Goal: Transaction & Acquisition: Purchase product/service

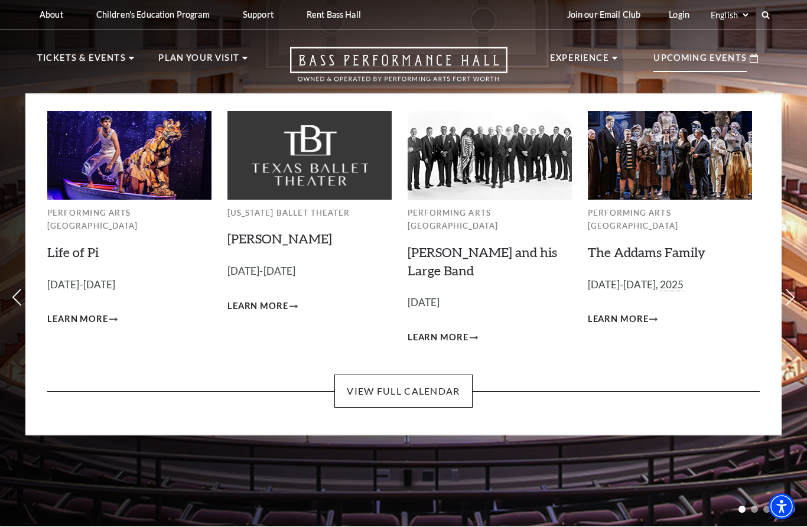
click at [707, 79] on li "Upcoming Events Performing Arts Fort Worth Life of Pi September 23-28, 2025 Lea…" at bounding box center [705, 67] width 128 height 52
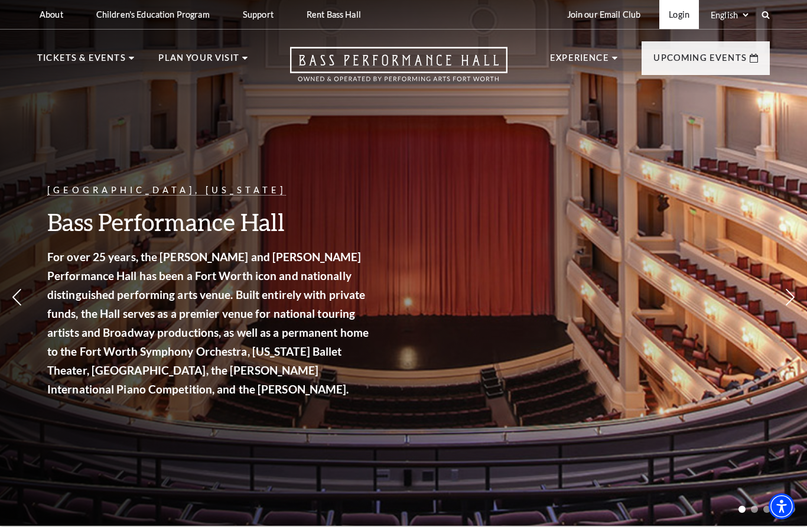
click at [687, 14] on link "Login" at bounding box center [679, 14] width 40 height 29
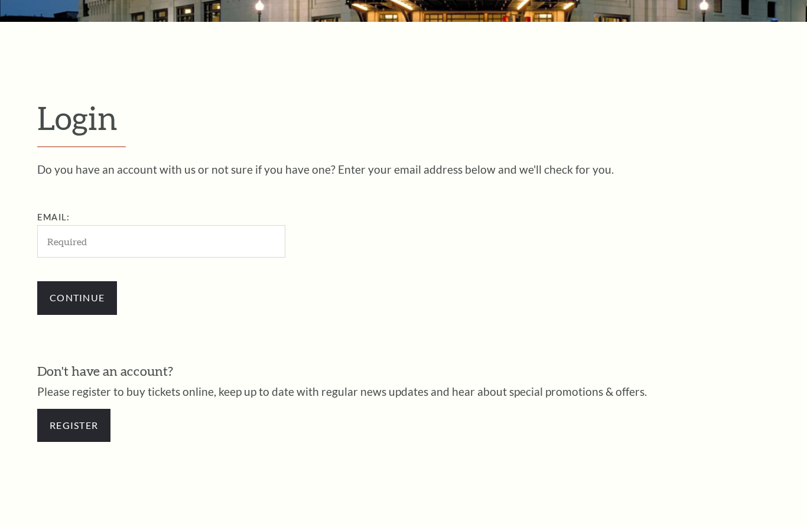
scroll to position [330, 0]
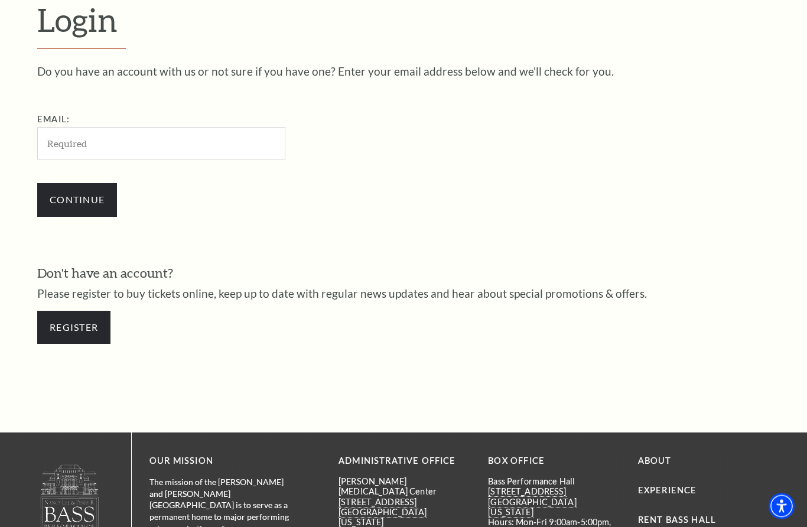
click at [199, 133] on input "Email:" at bounding box center [161, 144] width 248 height 32
type input "Clayton.jewett@gmail.com"
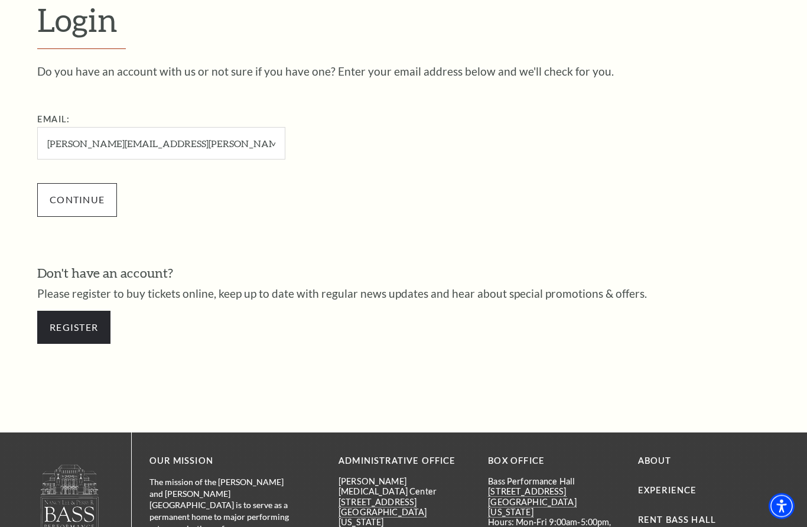
scroll to position [331, 0]
click at [93, 204] on input "Continue" at bounding box center [77, 199] width 80 height 33
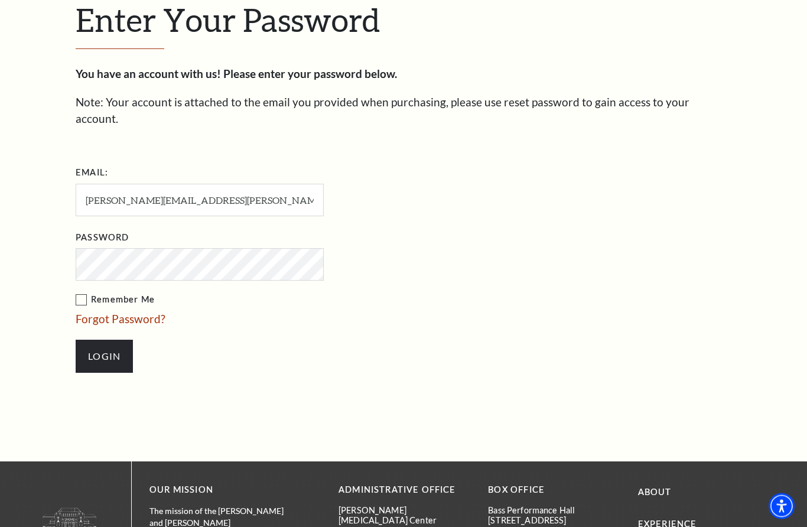
scroll to position [342, 0]
type input "clayton.jewett@gmail.com"
click at [114, 340] on input "Login" at bounding box center [104, 356] width 57 height 33
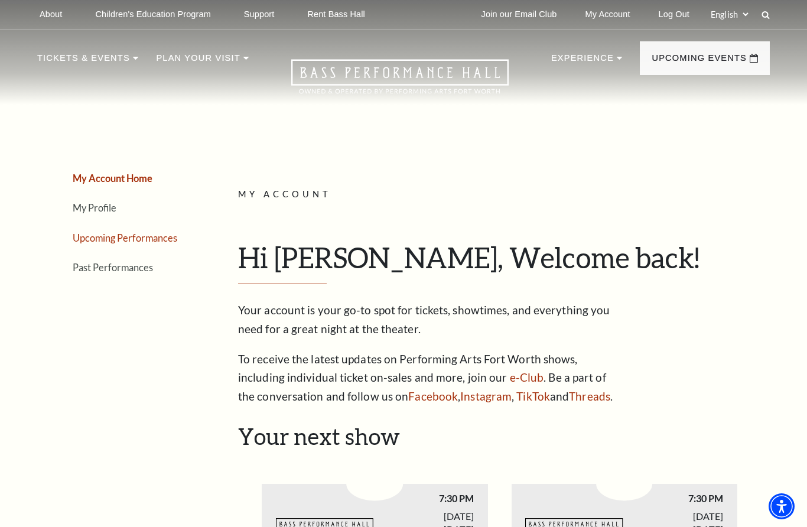
click at [163, 234] on link "Upcoming Performances" at bounding box center [125, 237] width 105 height 11
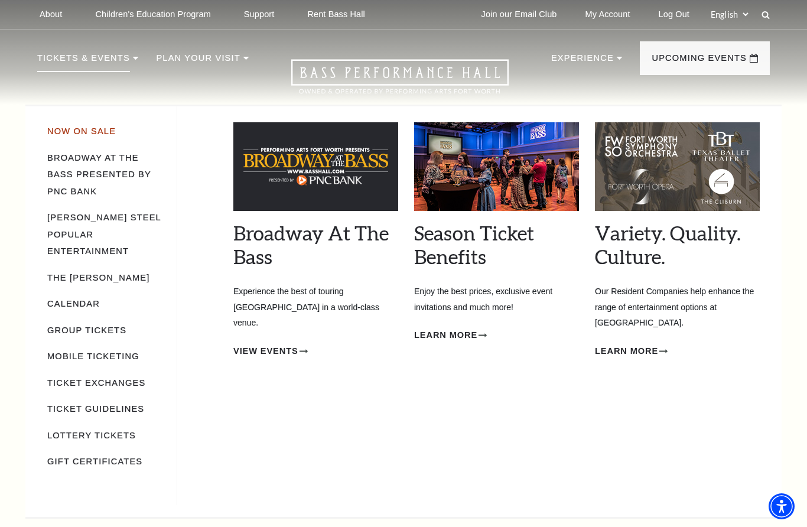
click at [90, 129] on link "Now On Sale" at bounding box center [81, 130] width 68 height 9
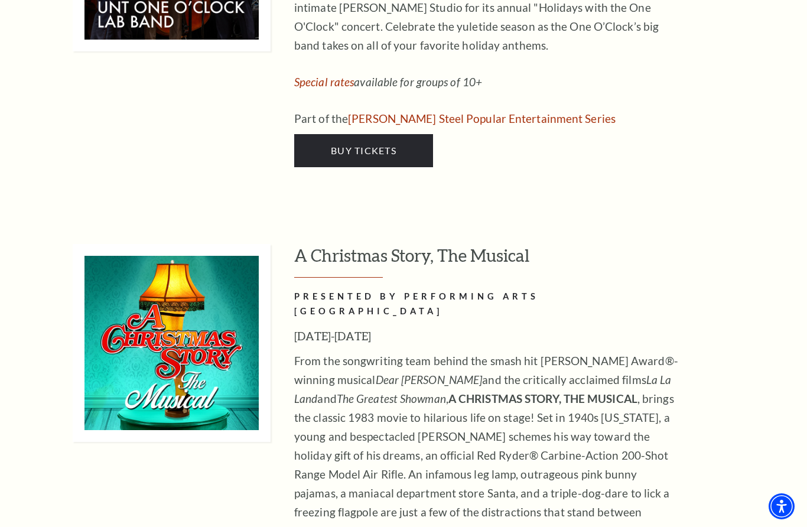
scroll to position [4749, 0]
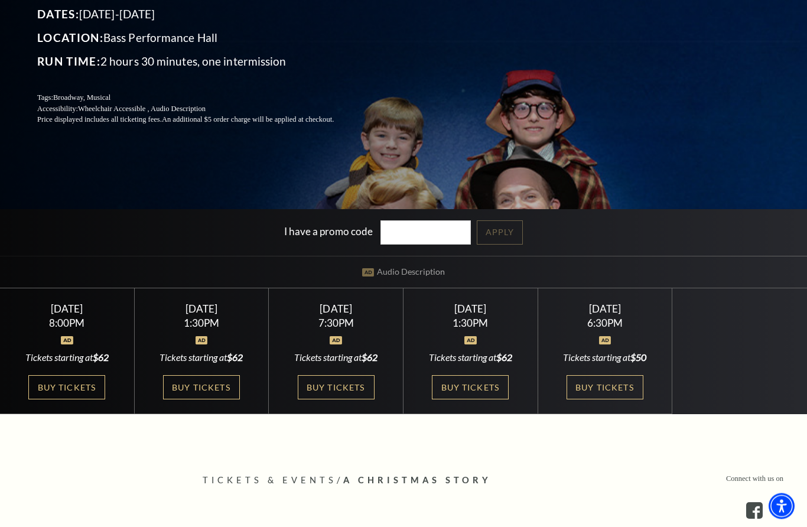
scroll to position [205, 0]
click at [80, 399] on link "Buy Tickets" at bounding box center [66, 387] width 77 height 24
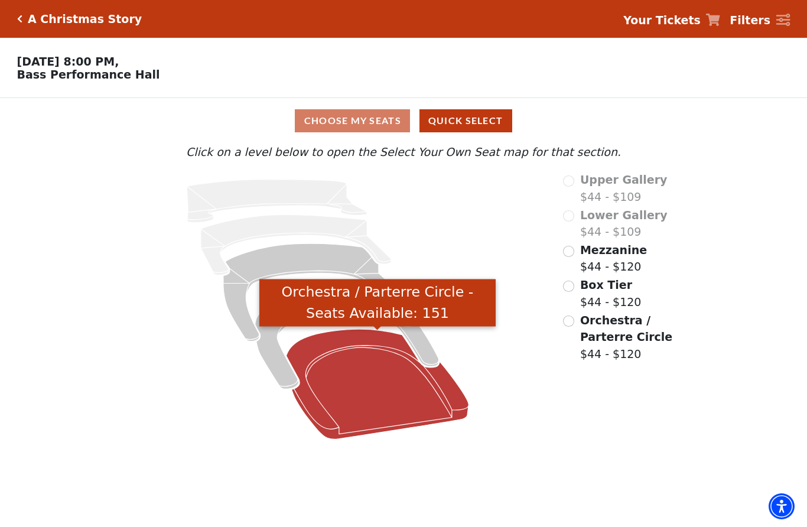
click at [348, 357] on icon "Orchestra / Parterre Circle - Seats Available: 151" at bounding box center [377, 384] width 182 height 110
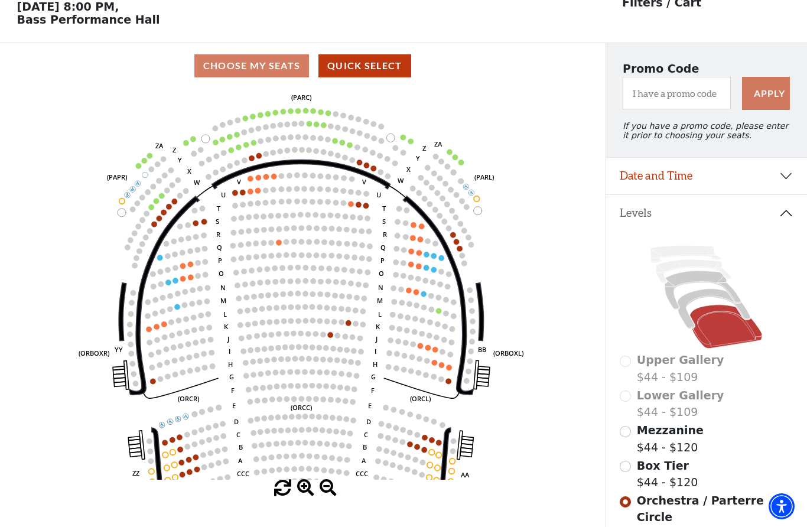
scroll to position [51, 0]
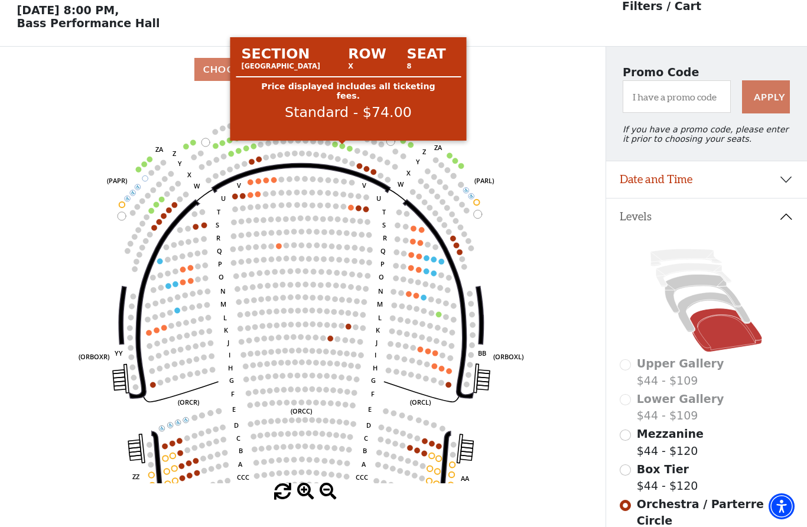
click at [344, 148] on circle at bounding box center [342, 145] width 5 height 5
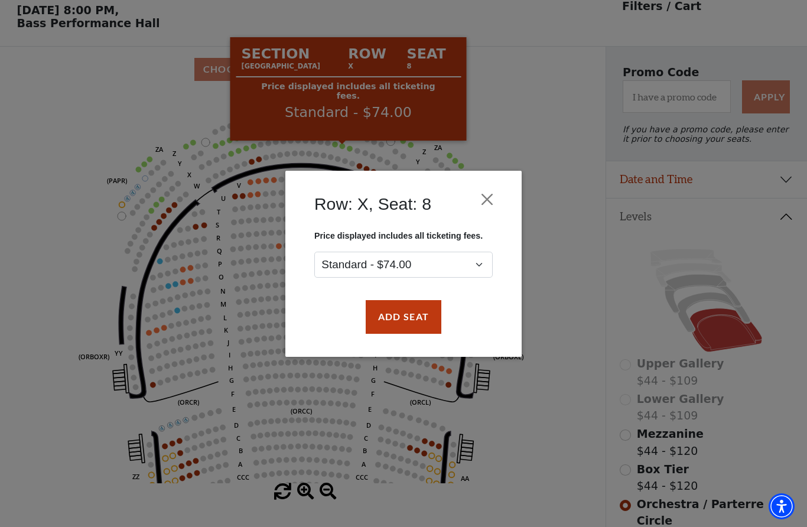
click at [344, 149] on div "Row: X, Seat: 8 Price displayed includes all ticketing fees. Standard - $74.00 …" at bounding box center [403, 263] width 807 height 527
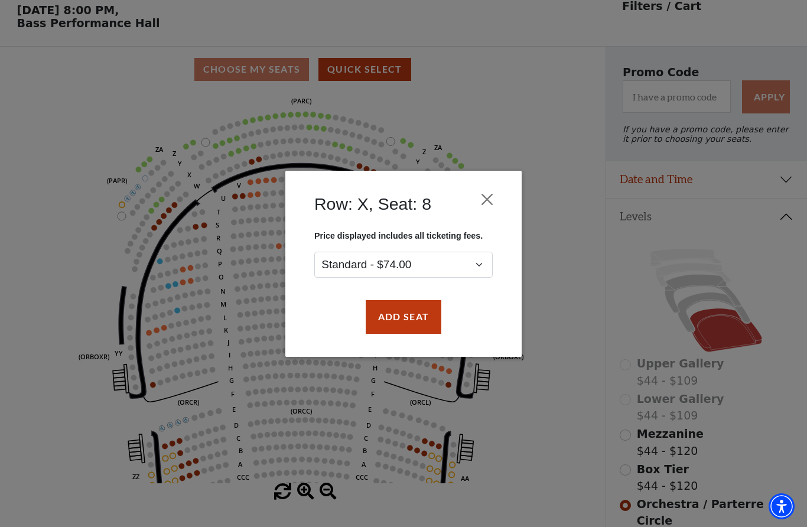
click at [434, 118] on div "Row: X, Seat: 8 Price displayed includes all ticketing fees. Standard - $74.00 …" at bounding box center [403, 263] width 807 height 527
click at [487, 195] on button "Close" at bounding box center [487, 199] width 22 height 22
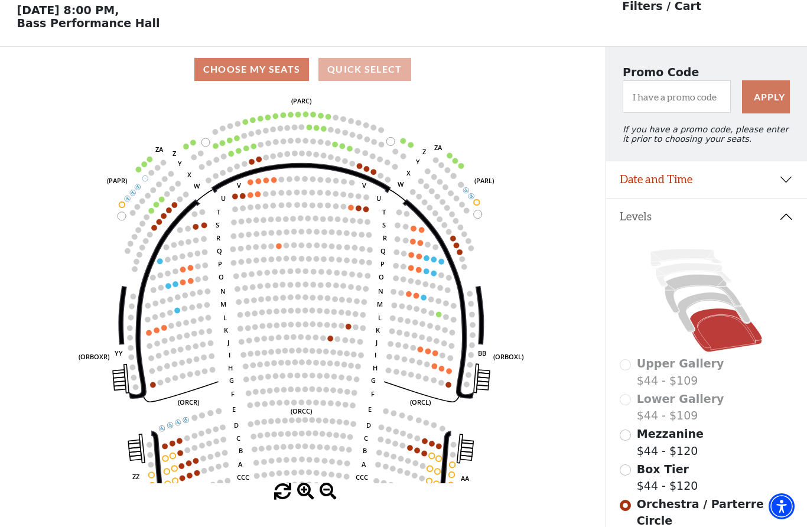
click at [393, 70] on button "Quick Select" at bounding box center [364, 69] width 93 height 23
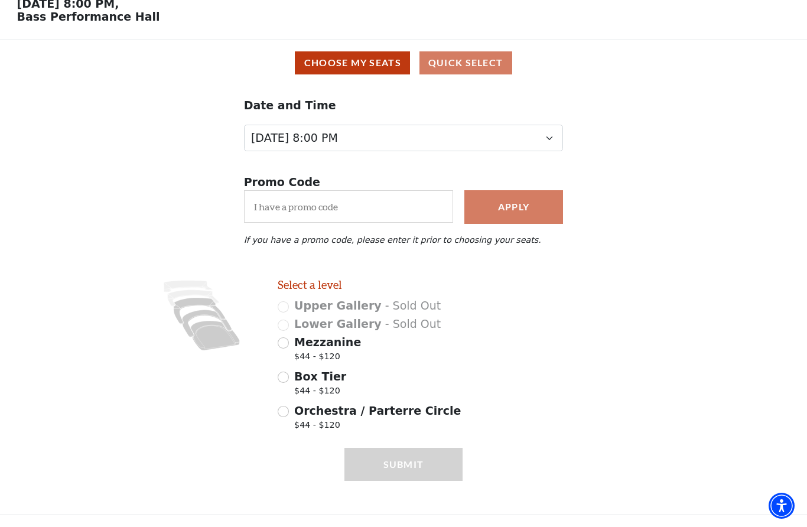
scroll to position [0, 0]
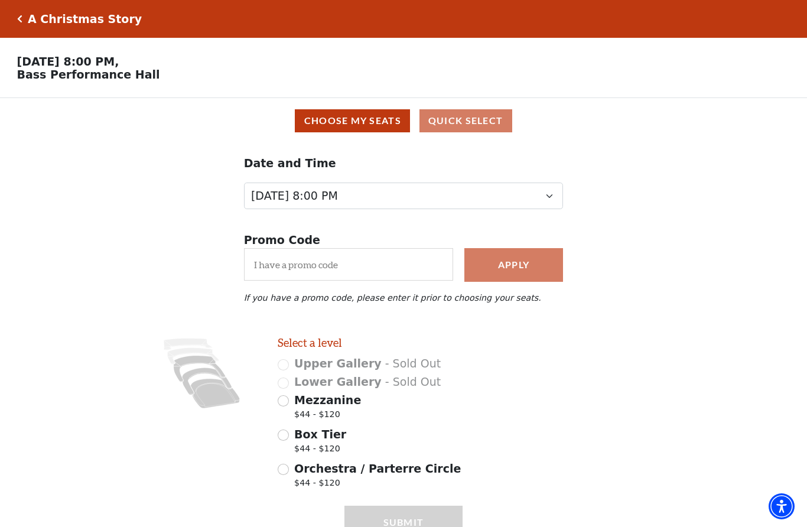
click at [19, 19] on icon "Click here to go back to filters" at bounding box center [19, 19] width 5 height 8
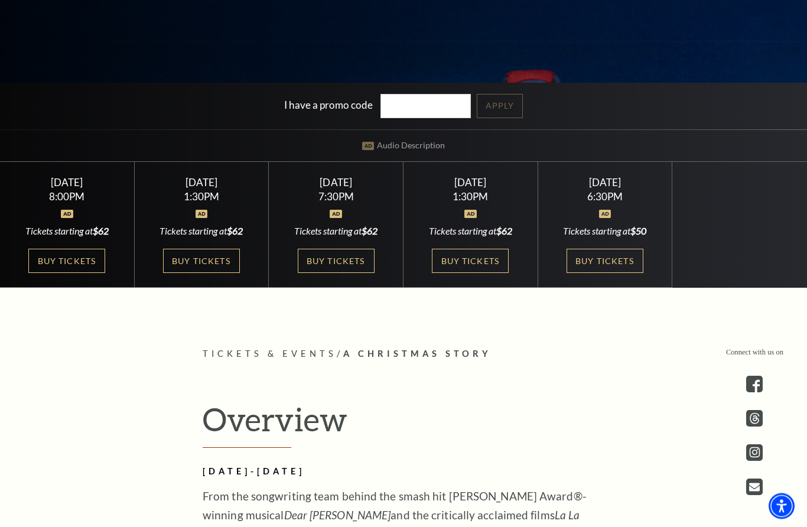
scroll to position [336, 0]
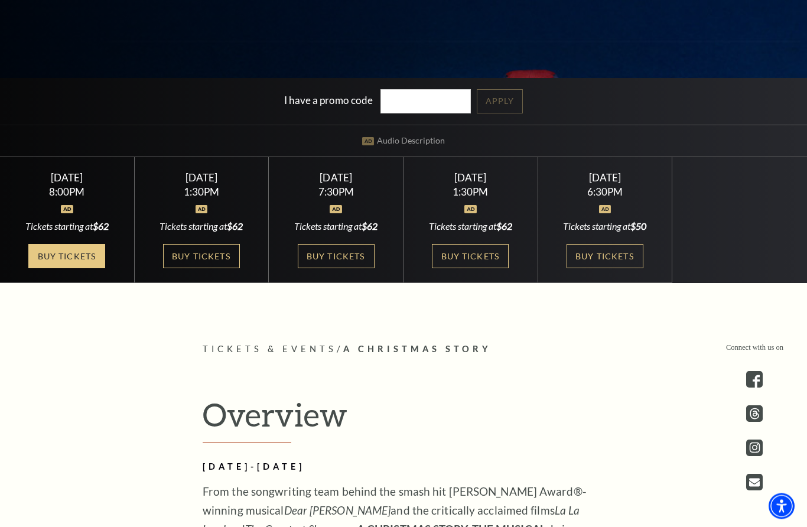
click at [92, 269] on link "Buy Tickets" at bounding box center [66, 256] width 77 height 24
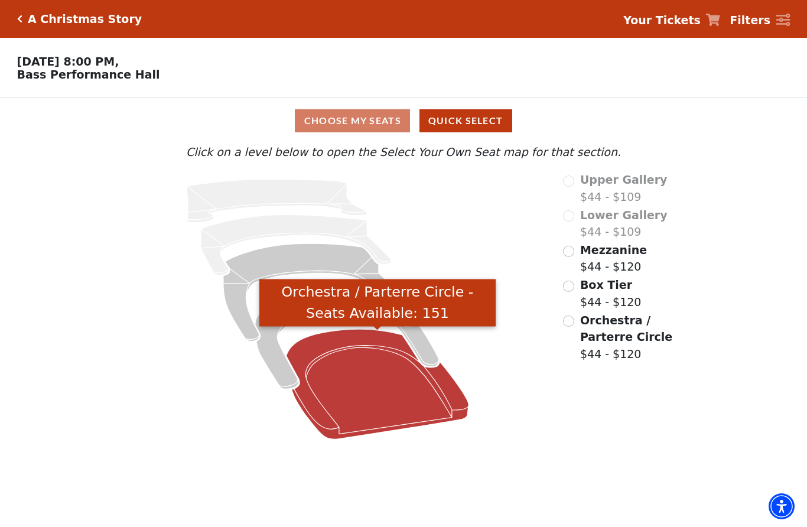
click at [352, 354] on icon "Orchestra / Parterre Circle - Seats Available: 151" at bounding box center [377, 384] width 182 height 110
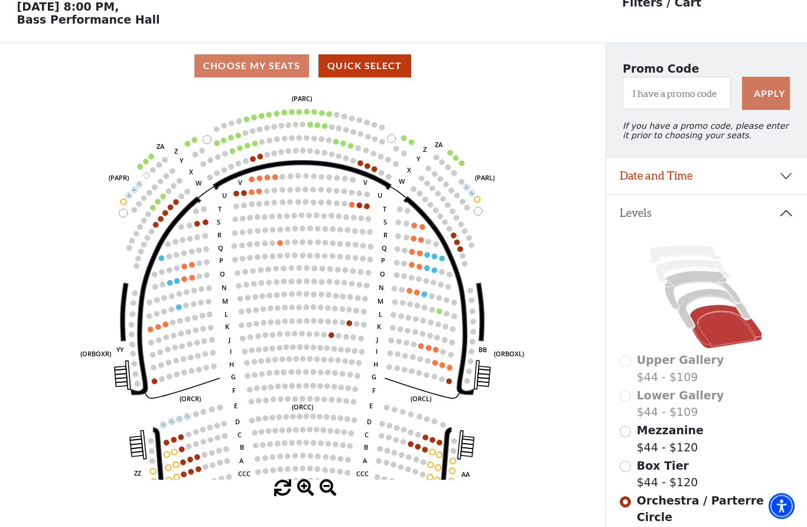
scroll to position [55, 0]
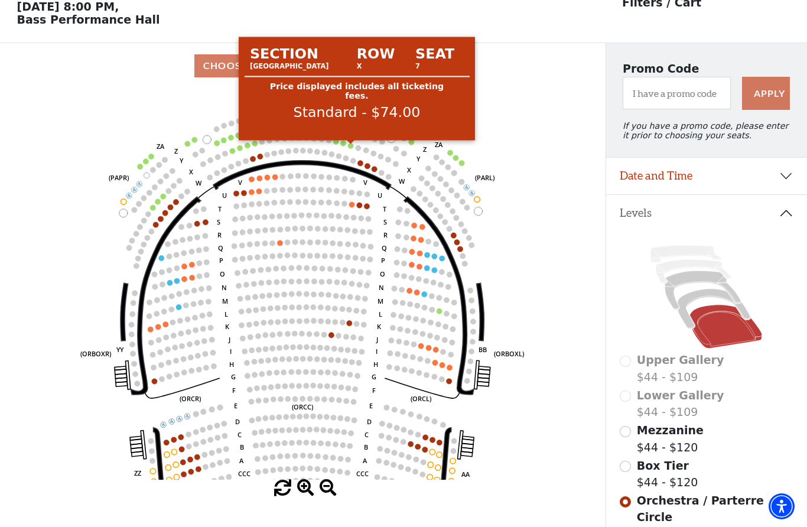
click at [350, 148] on circle at bounding box center [350, 145] width 5 height 5
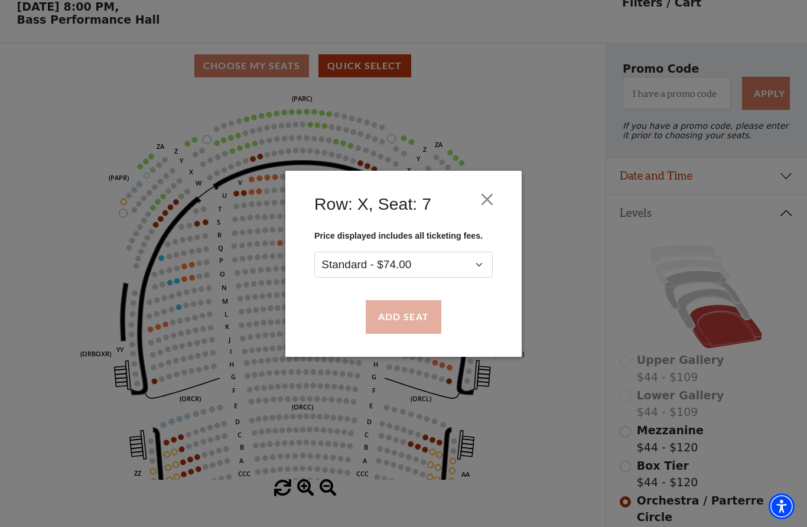
click at [416, 321] on button "Add Seat" at bounding box center [403, 316] width 76 height 33
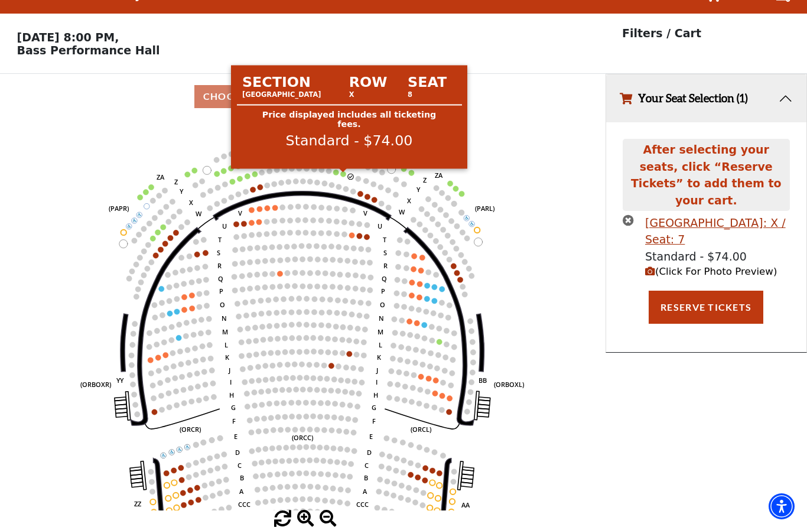
click at [342, 171] on circle at bounding box center [342, 173] width 5 height 5
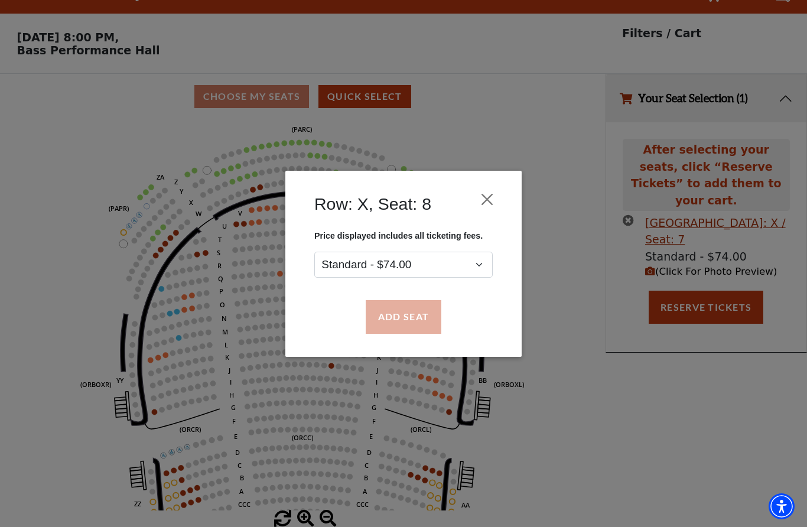
click at [419, 311] on button "Add Seat" at bounding box center [403, 316] width 76 height 33
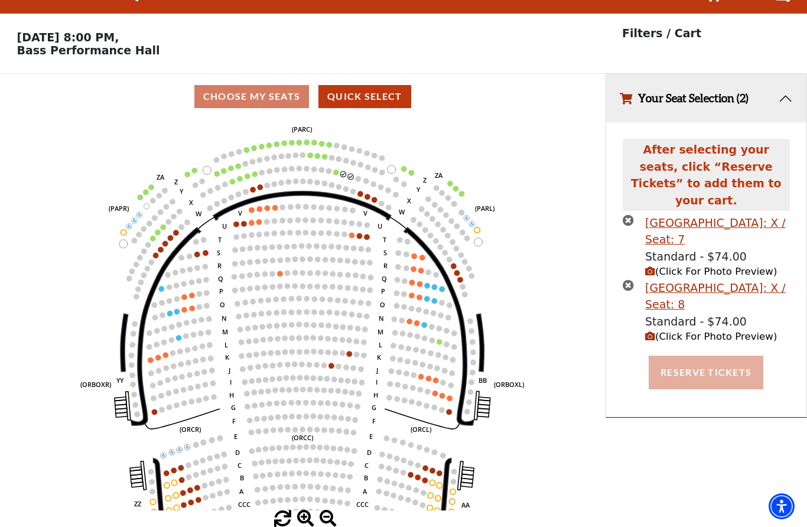
click at [691, 355] on button "Reserve Tickets" at bounding box center [705, 371] width 115 height 33
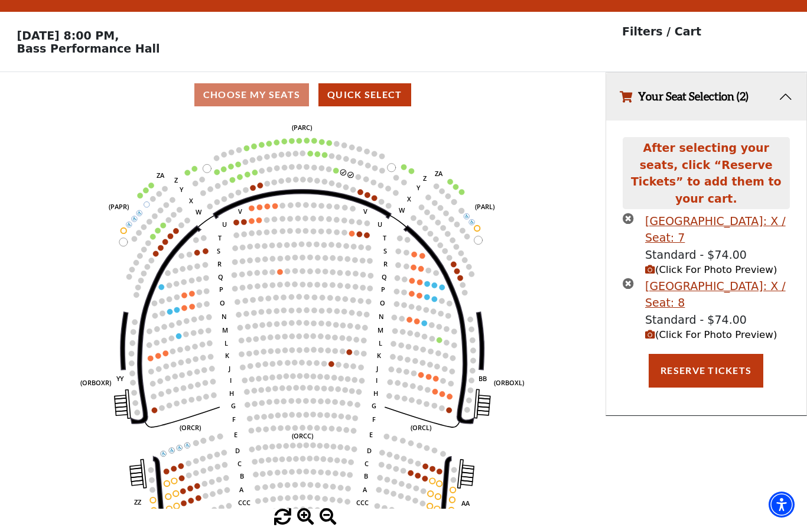
scroll to position [56, 0]
